Goal: Navigation & Orientation: Find specific page/section

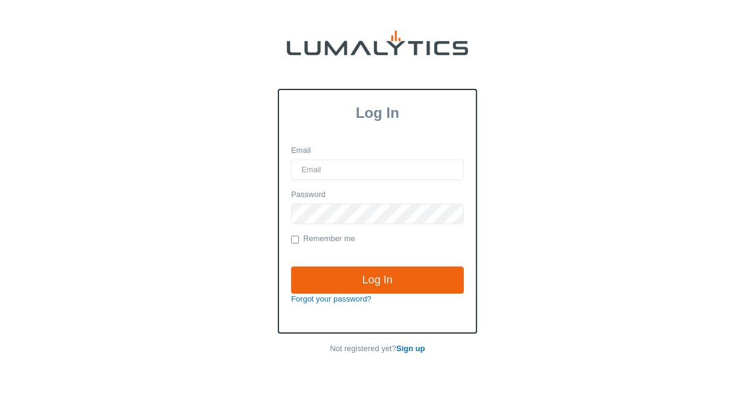
type input "[EMAIL_ADDRESS][DOMAIN_NAME]"
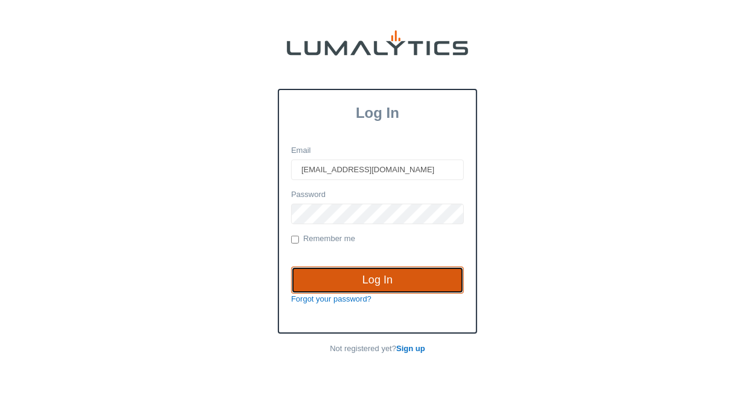
click at [377, 275] on input "Log In" at bounding box center [377, 280] width 173 height 28
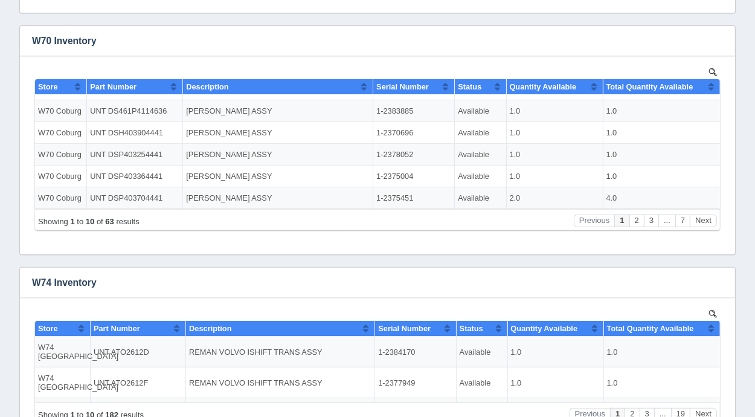
scroll to position [408, 0]
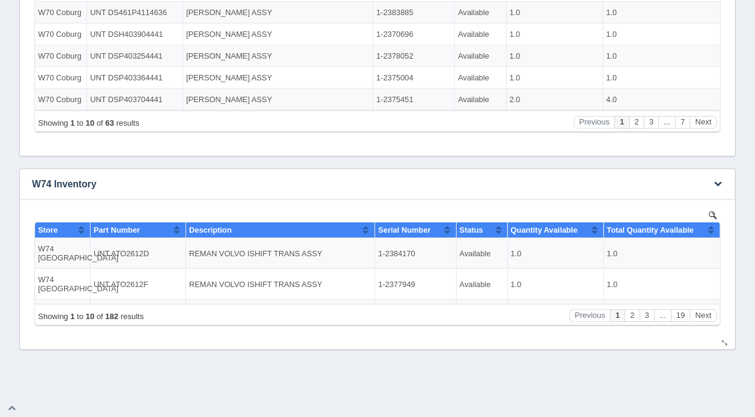
click at [712, 214] on img at bounding box center [712, 215] width 8 height 8
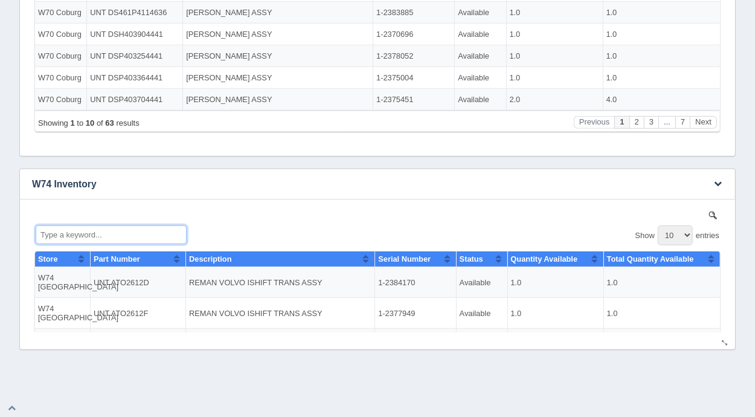
click at [77, 229] on input "Type a keyword..." at bounding box center [110, 234] width 151 height 19
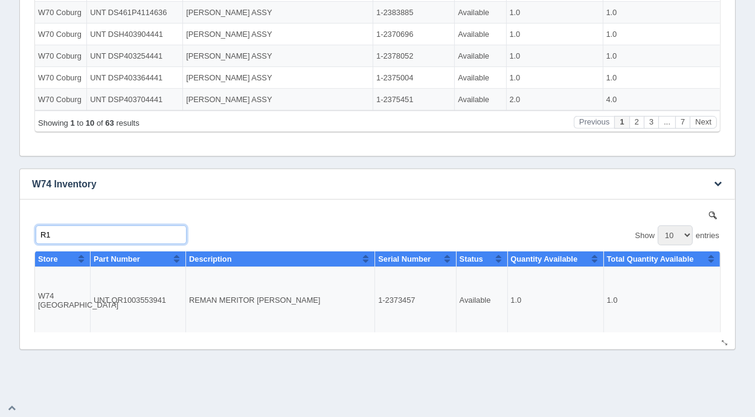
type input "R"
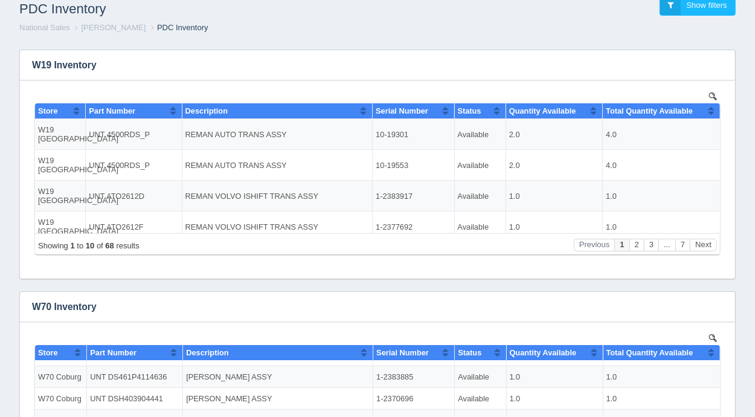
scroll to position [0, 0]
